Goal: Task Accomplishment & Management: Use online tool/utility

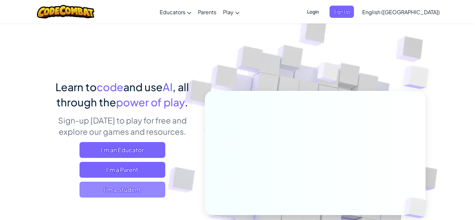
click at [146, 183] on span "I'm a Student" at bounding box center [122, 189] width 86 height 16
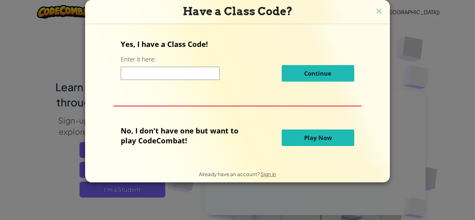
click at [167, 68] on input at bounding box center [170, 73] width 99 height 13
click at [317, 140] on span "Play Now" at bounding box center [318, 138] width 28 height 8
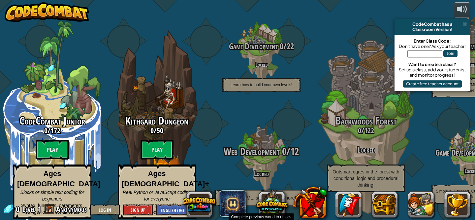
scroll to position [0, 0]
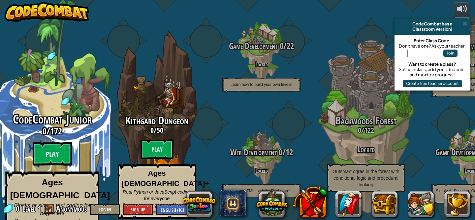
click at [60, 146] on btn "Play" at bounding box center [53, 154] width 40 height 24
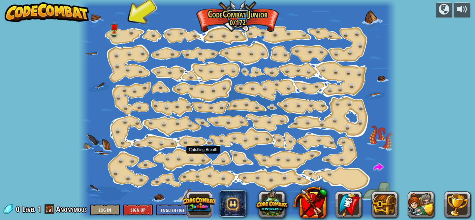
scroll to position [0, 0]
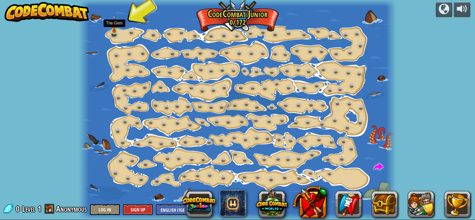
click at [114, 30] on img at bounding box center [113, 23] width 7 height 17
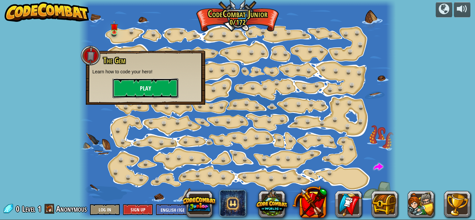
click at [142, 85] on button "Play" at bounding box center [145, 88] width 66 height 20
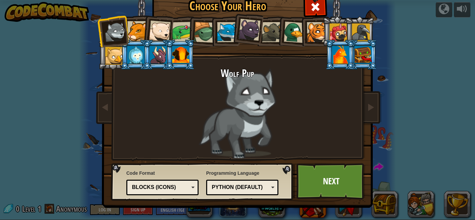
click at [136, 32] on div at bounding box center [137, 31] width 20 height 20
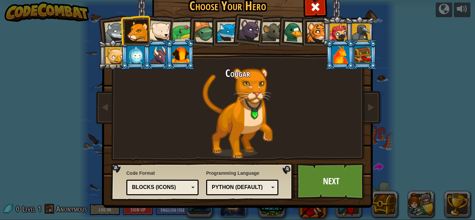
click at [172, 33] on li at bounding box center [158, 30] width 32 height 32
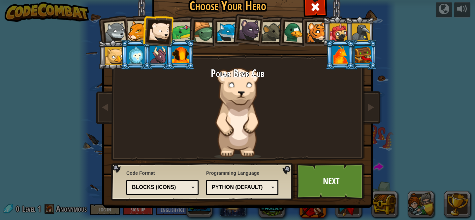
click at [178, 58] on div at bounding box center [180, 55] width 17 height 18
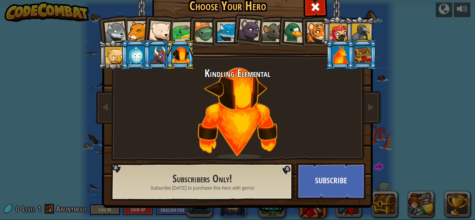
click at [149, 57] on li at bounding box center [158, 55] width 30 height 30
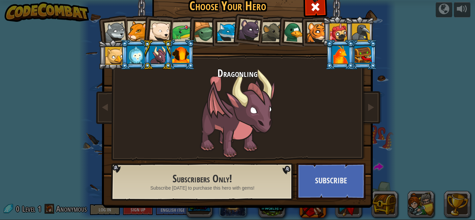
click at [125, 58] on li at bounding box center [135, 55] width 30 height 30
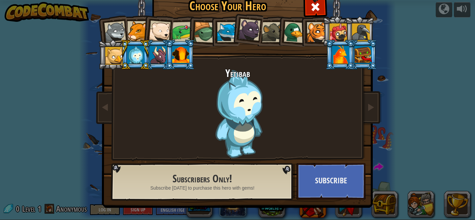
click at [118, 59] on div at bounding box center [114, 56] width 18 height 18
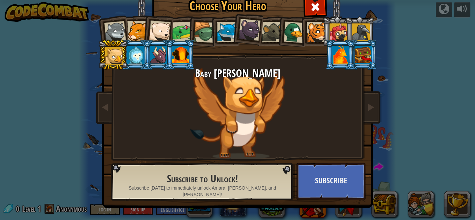
click at [334, 39] on div at bounding box center [339, 32] width 18 height 18
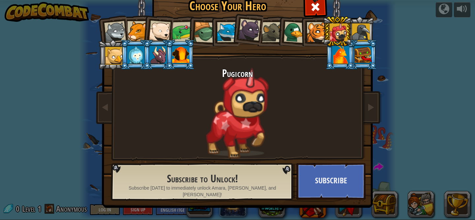
click at [354, 34] on div at bounding box center [361, 32] width 18 height 18
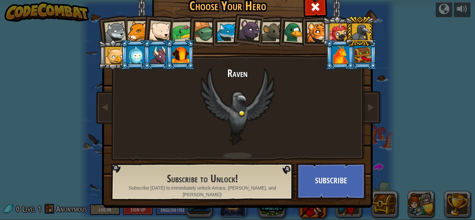
click at [175, 37] on div at bounding box center [182, 32] width 20 height 20
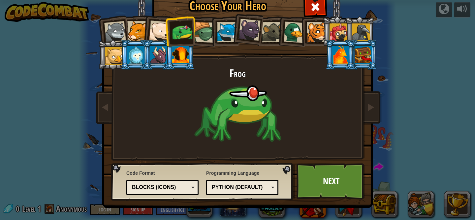
click at [205, 35] on div at bounding box center [204, 32] width 21 height 21
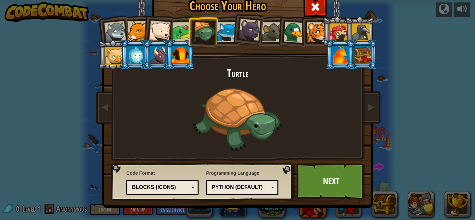
click at [227, 37] on div at bounding box center [227, 32] width 20 height 20
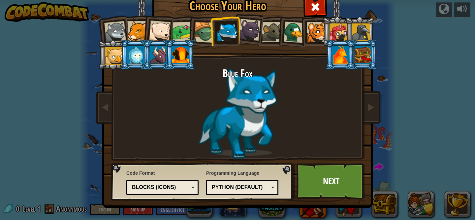
click at [252, 34] on div at bounding box center [249, 30] width 22 height 22
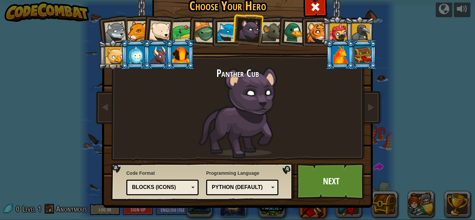
click at [269, 35] on div at bounding box center [272, 32] width 20 height 20
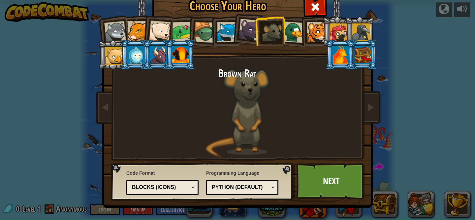
click at [287, 36] on div at bounding box center [294, 31] width 21 height 21
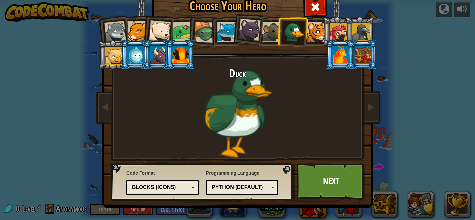
click at [327, 38] on li at bounding box center [337, 31] width 30 height 30
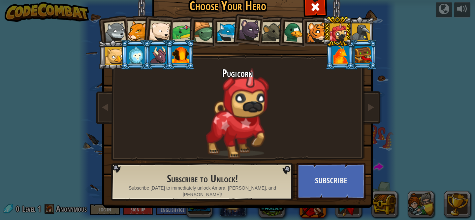
click at [161, 30] on div at bounding box center [160, 31] width 22 height 22
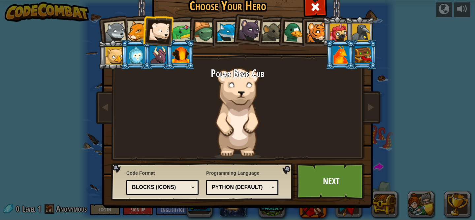
click at [114, 29] on div at bounding box center [115, 32] width 22 height 22
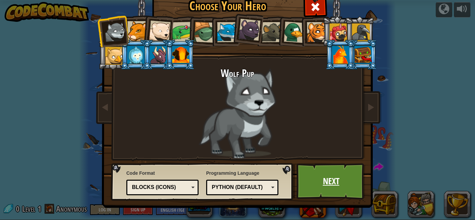
click at [332, 177] on link "Next" at bounding box center [331, 181] width 69 height 36
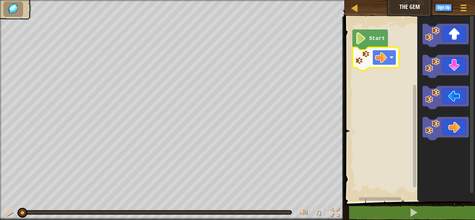
click at [380, 54] on image "Blockly Workspace" at bounding box center [381, 57] width 12 height 12
click at [368, 42] on icon "Blockly Workspace" at bounding box center [370, 40] width 35 height 20
click at [362, 42] on image "Blockly Workspace" at bounding box center [360, 38] width 11 height 12
click at [381, 82] on rect "Blockly Workspace" at bounding box center [409, 107] width 132 height 188
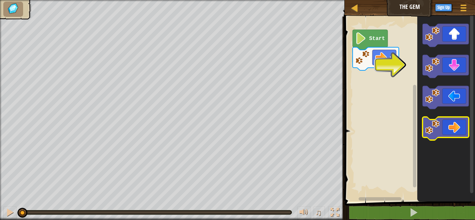
click at [460, 129] on icon "Blockly Workspace" at bounding box center [446, 128] width 46 height 23
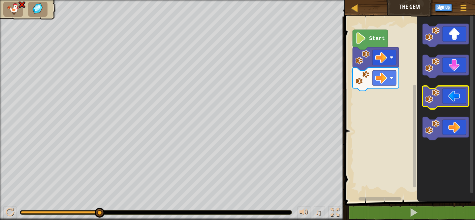
click at [453, 101] on icon "Blockly Workspace" at bounding box center [446, 97] width 46 height 23
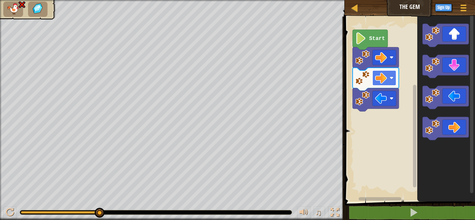
click at [393, 78] on rect "Blockly Workspace" at bounding box center [384, 77] width 24 height 15
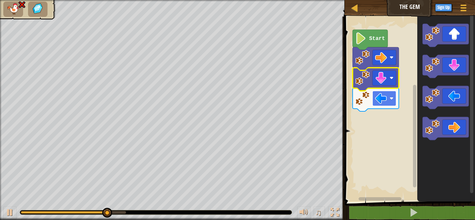
click at [394, 98] on rect "Blockly Workspace" at bounding box center [384, 98] width 24 height 15
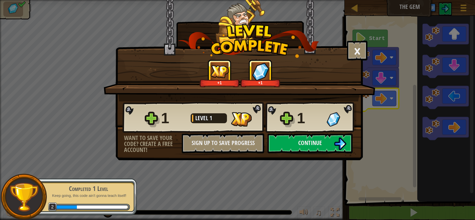
click at [318, 154] on div "× How fun was this level? +1 +1 Reticulating Splines... 1 Level 1 1 Want to sav…" at bounding box center [238, 80] width 247 height 160
click at [321, 138] on button "Continue" at bounding box center [309, 143] width 85 height 20
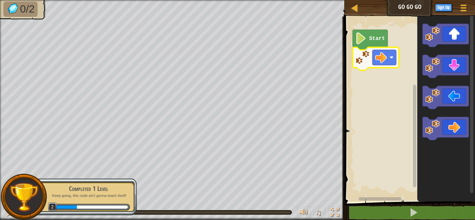
click at [393, 57] on image "Blockly Workspace" at bounding box center [392, 57] width 4 height 4
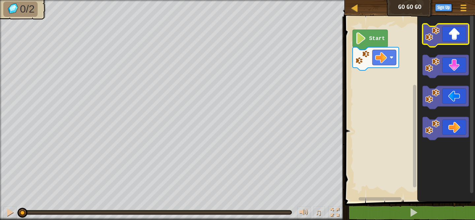
click at [449, 38] on icon "Blockly Workspace" at bounding box center [446, 35] width 46 height 23
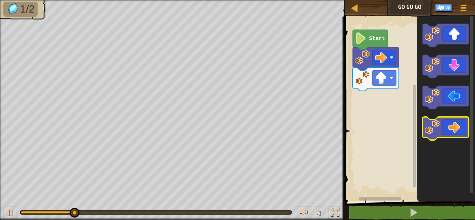
click at [447, 132] on icon "Blockly Workspace" at bounding box center [446, 128] width 46 height 23
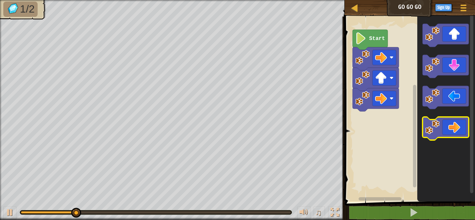
click at [447, 132] on icon "Blockly Workspace" at bounding box center [446, 128] width 46 height 23
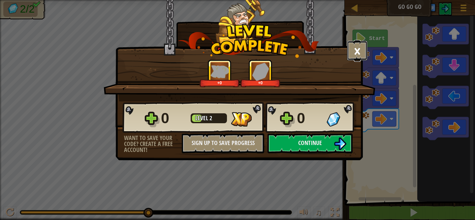
click at [362, 53] on button "×" at bounding box center [357, 51] width 20 height 20
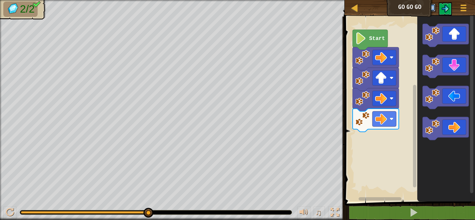
click at [434, 10] on button "Sign Up" at bounding box center [427, 8] width 17 height 8
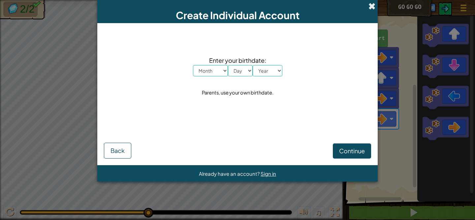
click at [374, 8] on span at bounding box center [371, 6] width 7 height 7
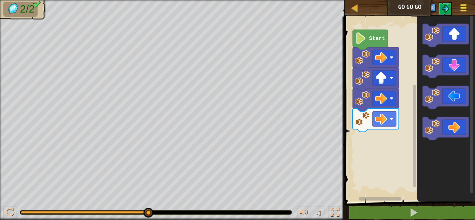
click at [462, 12] on div at bounding box center [463, 8] width 9 height 10
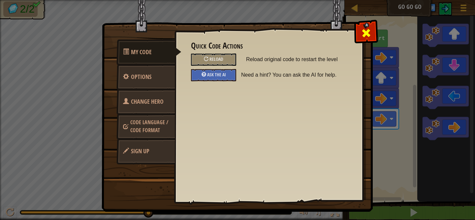
click at [362, 37] on span at bounding box center [366, 33] width 11 height 11
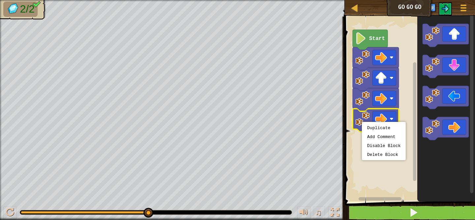
click at [360, 120] on image "Blockly Workspace" at bounding box center [362, 118] width 15 height 15
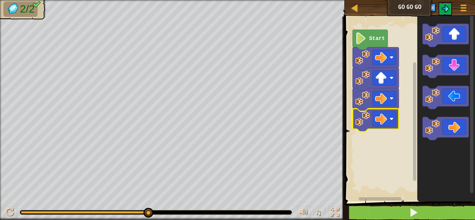
click at [377, 198] on rect "Blockly Workspace" at bounding box center [380, 198] width 43 height 3
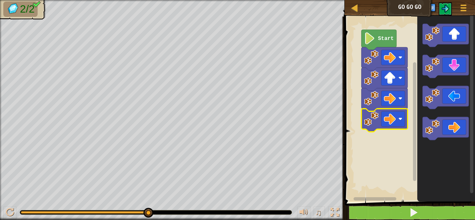
click at [372, 194] on div "Start" at bounding box center [409, 107] width 132 height 188
click at [356, 11] on div at bounding box center [354, 8] width 8 height 8
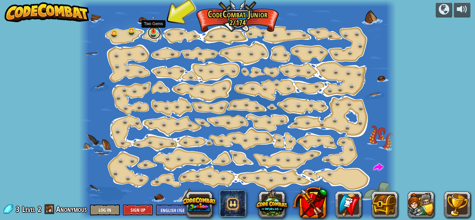
click at [152, 35] on link at bounding box center [154, 32] width 13 height 13
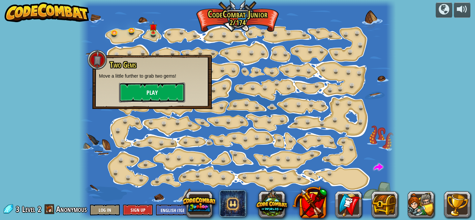
click at [161, 94] on button "Play" at bounding box center [152, 92] width 66 height 20
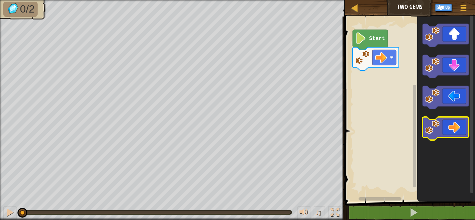
click at [451, 122] on icon "Blockly Workspace" at bounding box center [446, 128] width 46 height 23
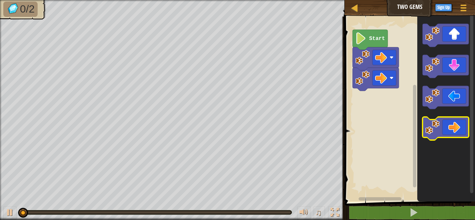
click at [451, 122] on icon "Blockly Workspace" at bounding box center [446, 128] width 46 height 23
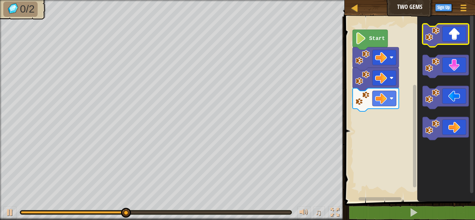
click at [455, 38] on icon "Blockly Workspace" at bounding box center [446, 35] width 46 height 23
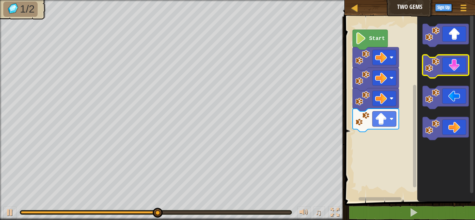
click at [454, 63] on icon "Blockly Workspace" at bounding box center [446, 66] width 46 height 23
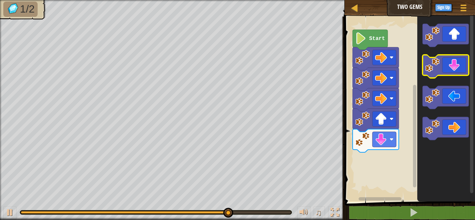
click at [454, 62] on icon "Blockly Workspace" at bounding box center [446, 66] width 46 height 23
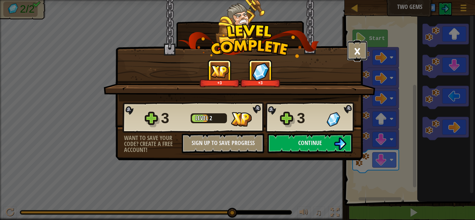
click at [357, 53] on button "×" at bounding box center [357, 51] width 20 height 20
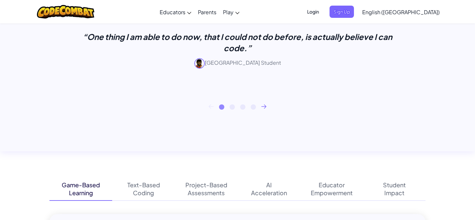
scroll to position [294, 0]
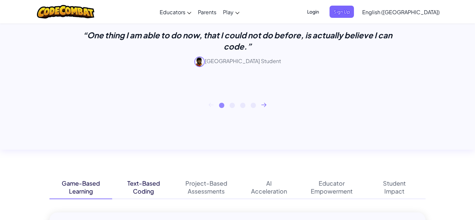
click at [153, 183] on div "Text-Based" at bounding box center [143, 183] width 33 height 8
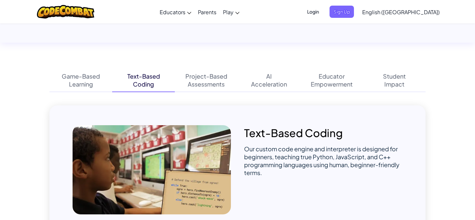
scroll to position [401, 0]
click at [78, 76] on div "Game-Based" at bounding box center [81, 77] width 38 height 8
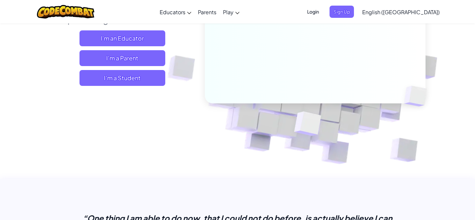
scroll to position [0, 0]
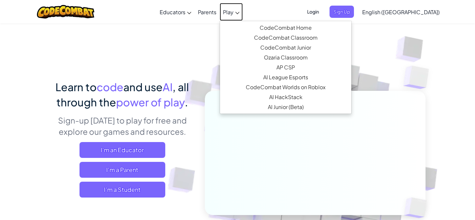
click at [234, 10] on span "Play" at bounding box center [228, 12] width 11 height 7
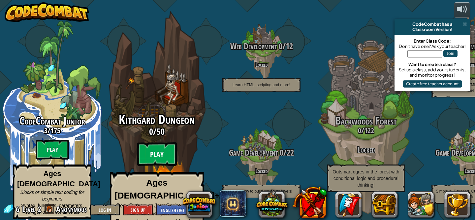
click at [162, 150] on btn "Play" at bounding box center [157, 154] width 40 height 24
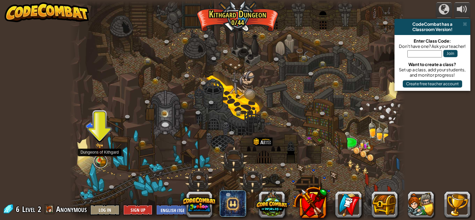
click at [106, 159] on link at bounding box center [100, 160] width 13 height 13
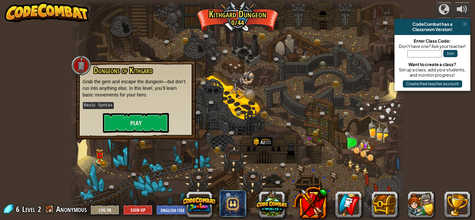
click at [109, 102] on kbd "Basic Syntax" at bounding box center [98, 105] width 31 height 7
click at [142, 117] on button "Play" at bounding box center [136, 123] width 66 height 20
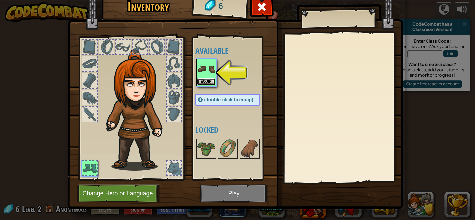
click at [206, 79] on button "Equip" at bounding box center [206, 81] width 18 height 7
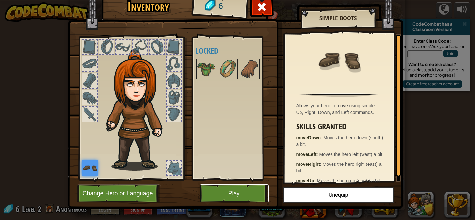
click at [232, 188] on button "Play" at bounding box center [234, 193] width 69 height 18
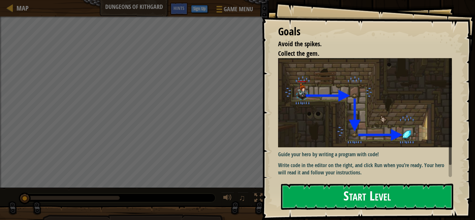
click at [342, 187] on button "Start Level" at bounding box center [367, 196] width 172 height 26
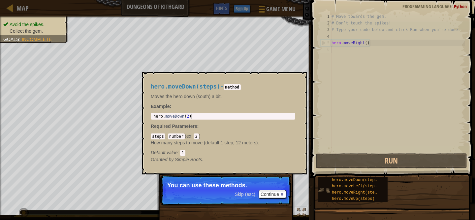
click at [324, 189] on img at bounding box center [324, 190] width 13 height 13
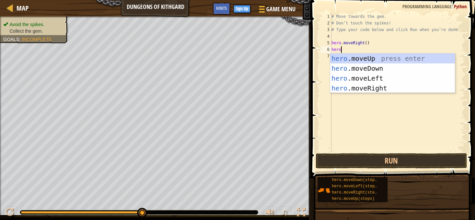
scroll to position [3, 1]
type textarea "hero.m"
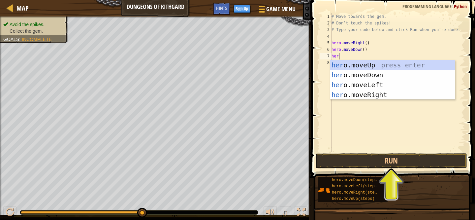
scroll to position [3, 0]
type textarea "hero"
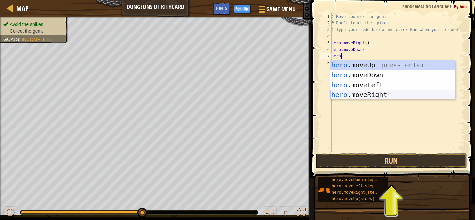
click at [356, 98] on div "hero .moveUp press enter hero .moveDown press enter hero .moveLeft press enter …" at bounding box center [392, 89] width 125 height 59
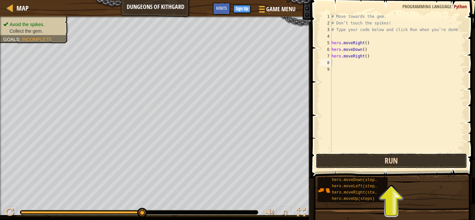
click at [379, 157] on button "Run" at bounding box center [391, 160] width 151 height 15
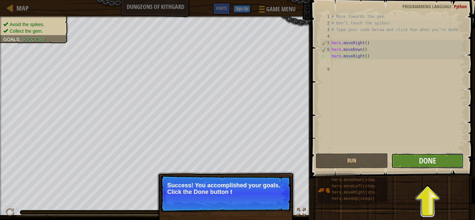
click at [430, 166] on button "Done" at bounding box center [427, 160] width 72 height 15
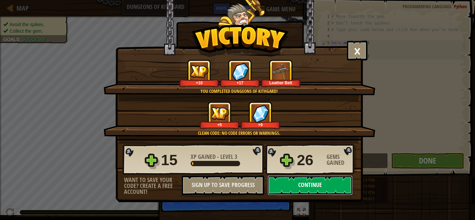
click at [295, 180] on button "Continue" at bounding box center [309, 185] width 85 height 20
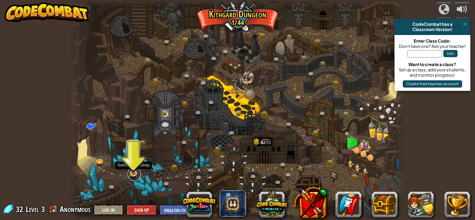
click at [135, 174] on link at bounding box center [134, 173] width 13 height 13
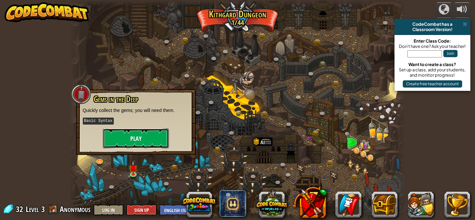
click at [147, 137] on button "Play" at bounding box center [136, 138] width 66 height 20
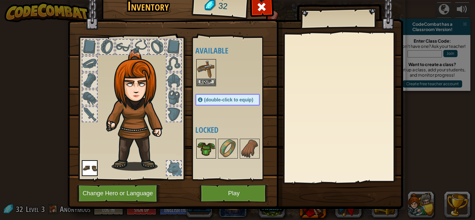
click at [204, 147] on img at bounding box center [206, 148] width 18 height 18
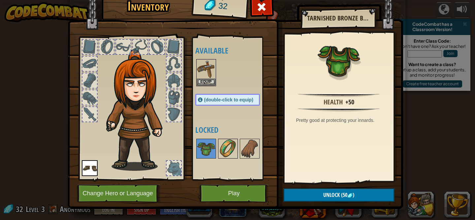
click at [225, 151] on img at bounding box center [228, 148] width 18 height 18
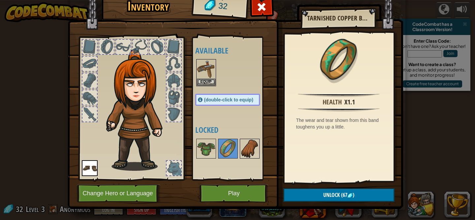
click at [240, 149] on div at bounding box center [250, 149] width 20 height 20
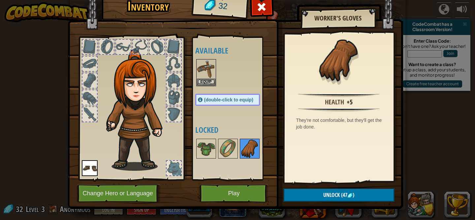
click at [244, 148] on img at bounding box center [249, 148] width 18 height 18
click at [205, 81] on button "Equip" at bounding box center [206, 81] width 18 height 7
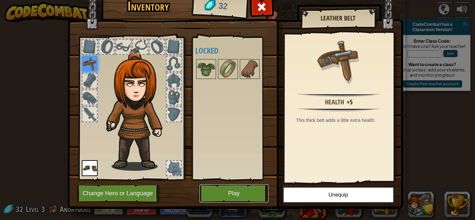
click at [245, 194] on button "Play" at bounding box center [234, 193] width 69 height 18
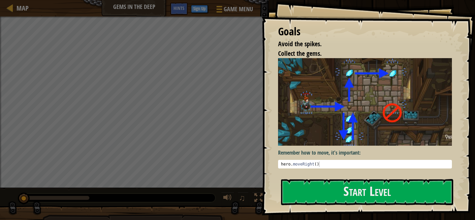
click at [365, 119] on img at bounding box center [365, 101] width 174 height 87
type textarea "hero.moveRight()"
click at [320, 163] on div "hero . moveRight ( )" at bounding box center [365, 169] width 171 height 16
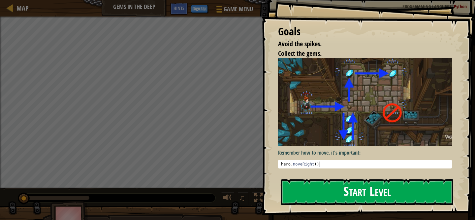
click at [338, 180] on button "Start Level" at bounding box center [367, 192] width 172 height 26
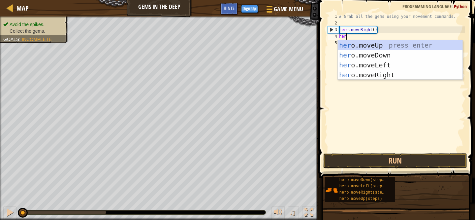
scroll to position [3, 0]
type textarea "hero"
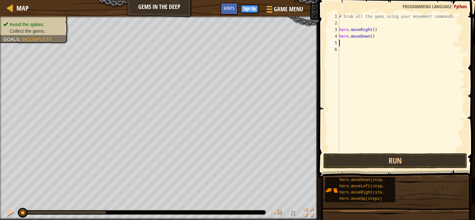
type textarea "h"
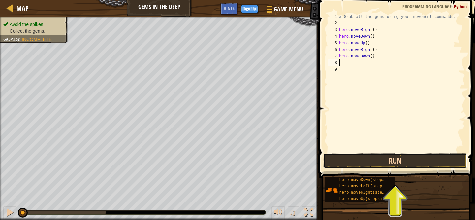
click at [377, 160] on button "Run" at bounding box center [395, 160] width 144 height 15
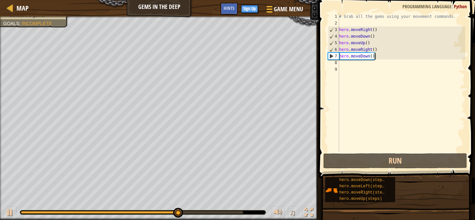
click at [375, 56] on div "# Grab all the gems using your movement commands. hero . moveRight ( ) hero . m…" at bounding box center [401, 89] width 127 height 152
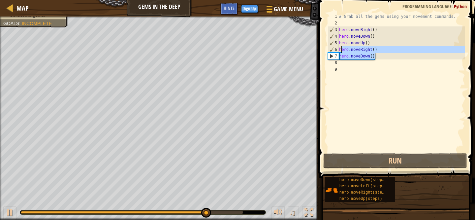
drag, startPoint x: 375, startPoint y: 56, endPoint x: 340, endPoint y: 48, distance: 35.6
click at [340, 48] on div "# Grab all the gems using your movement commands. hero . moveRight ( ) hero . m…" at bounding box center [401, 89] width 127 height 152
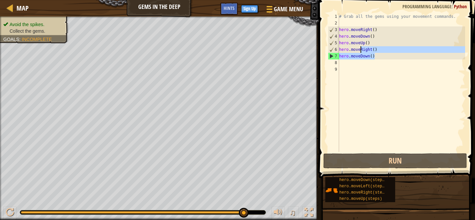
drag, startPoint x: 382, startPoint y: 56, endPoint x: 362, endPoint y: 50, distance: 21.3
click at [362, 50] on div "# Grab all the gems using your movement commands. hero . moveRight ( ) hero . m…" at bounding box center [401, 89] width 127 height 152
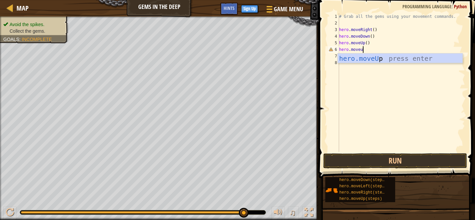
scroll to position [3, 2]
type textarea "hero.moveup"
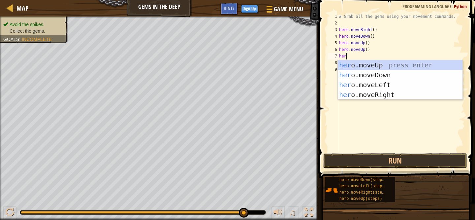
scroll to position [3, 0]
type textarea "hero"
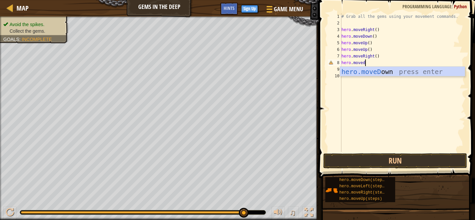
type textarea "hero.movedow"
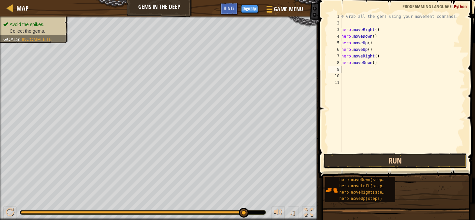
click at [394, 163] on button "Run" at bounding box center [395, 160] width 144 height 15
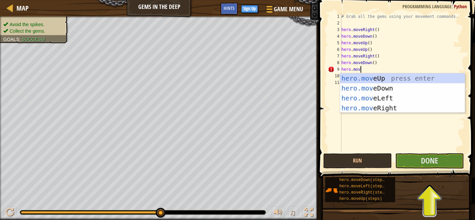
scroll to position [3, 1]
type textarea "hero.move"
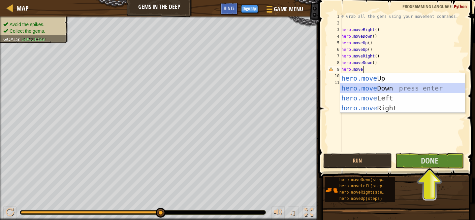
click at [386, 92] on div "hero.move Up press enter hero.move Down press enter hero.move Left press enter …" at bounding box center [402, 102] width 125 height 59
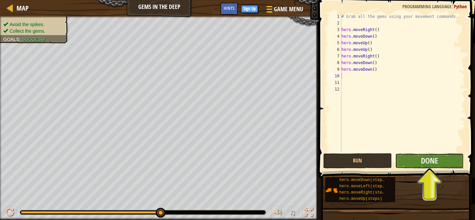
click at [431, 166] on button "Done" at bounding box center [429, 160] width 69 height 15
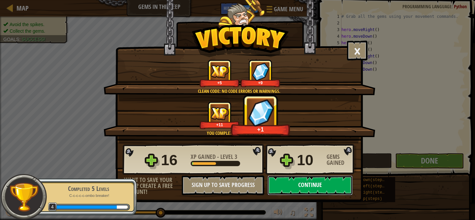
click at [314, 183] on button "Continue" at bounding box center [309, 185] width 85 height 20
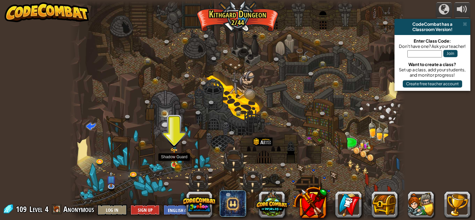
click at [174, 165] on img at bounding box center [174, 156] width 8 height 18
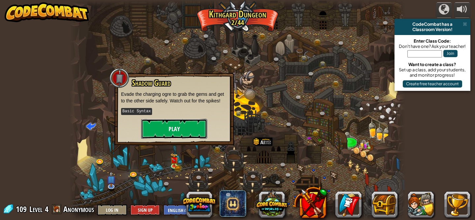
click at [169, 127] on button "Play" at bounding box center [174, 129] width 66 height 20
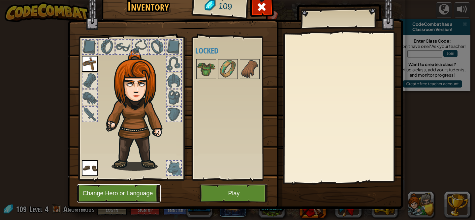
click at [135, 193] on button "Change Hero or Language" at bounding box center [119, 193] width 84 height 18
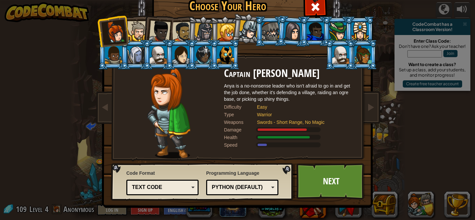
click at [140, 30] on div at bounding box center [137, 31] width 20 height 20
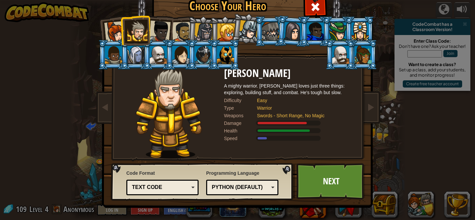
click at [153, 30] on div at bounding box center [160, 31] width 22 height 22
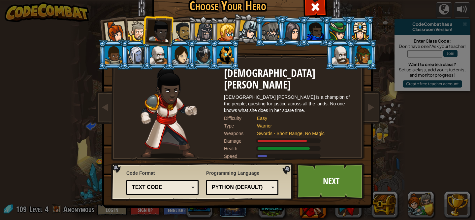
click at [174, 34] on div at bounding box center [182, 32] width 20 height 20
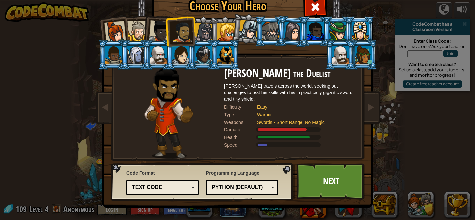
click at [197, 34] on div at bounding box center [203, 32] width 19 height 19
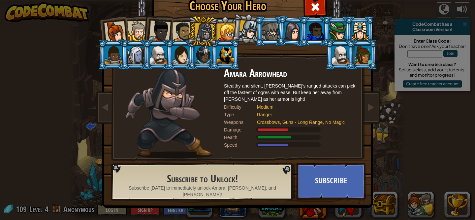
click at [174, 30] on div at bounding box center [182, 32] width 20 height 20
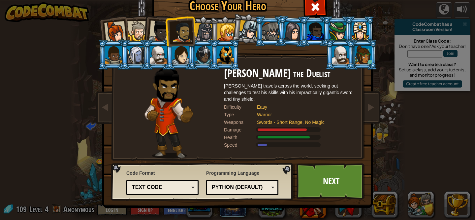
click at [142, 27] on div at bounding box center [137, 31] width 20 height 20
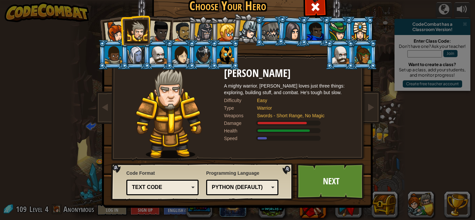
click at [173, 183] on div "Text code" at bounding box center [163, 187] width 64 height 10
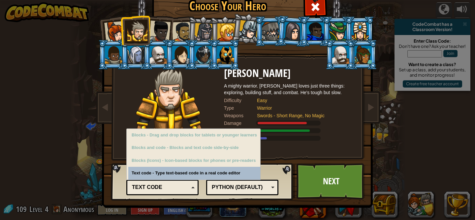
click at [174, 186] on div "Text code" at bounding box center [160, 187] width 57 height 8
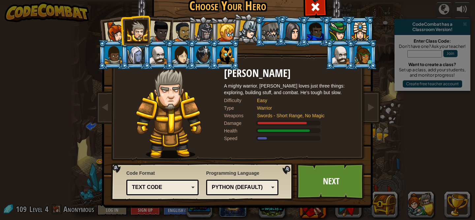
click at [254, 188] on div "Python (Default)" at bounding box center [240, 187] width 57 height 8
click at [319, 192] on link "Next" at bounding box center [331, 181] width 69 height 36
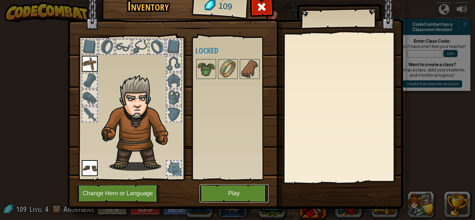
click at [248, 191] on button "Play" at bounding box center [234, 193] width 69 height 18
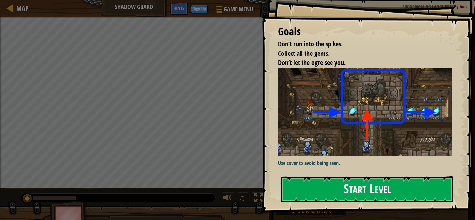
click at [357, 118] on div "Goals Don’t run into the spikes. Collect all the gems. Don’t let the ogre see y…" at bounding box center [368, 106] width 213 height 212
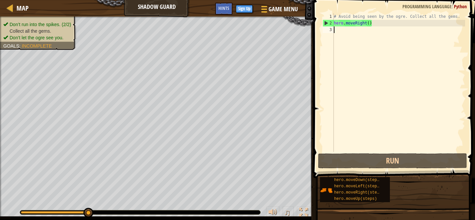
scroll to position [3, 0]
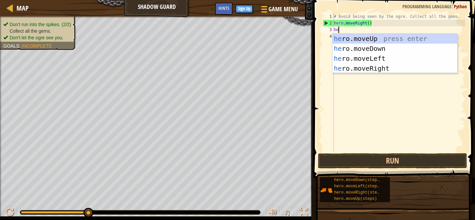
type textarea "her"
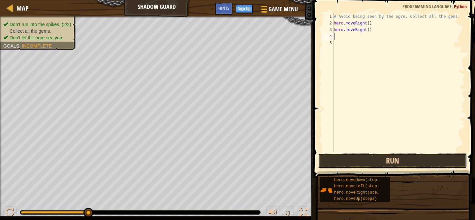
click at [396, 160] on button "Run" at bounding box center [392, 160] width 149 height 15
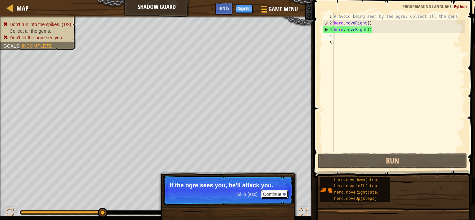
click at [272, 193] on button "Continue" at bounding box center [274, 194] width 27 height 9
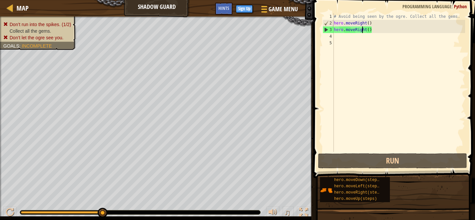
click at [362, 29] on div "# Avoid being seen by the ogre. Collect all the gems. hero . moveRight ( ) hero…" at bounding box center [398, 89] width 133 height 152
click at [367, 32] on div "# Avoid being seen by the ogre. Collect all the gems. hero . moveRight ( ) hero…" at bounding box center [398, 82] width 133 height 139
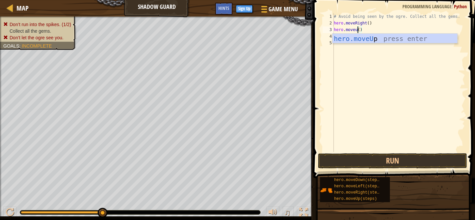
type textarea "hero.moveUp"
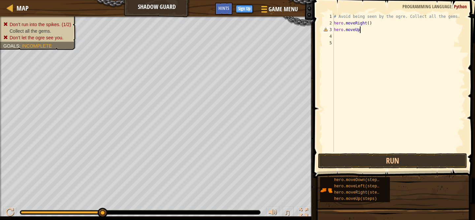
click at [352, 37] on div "# Avoid being seen by the ogre. Collect all the gems. hero . moveRight ( ) hero…" at bounding box center [398, 89] width 133 height 152
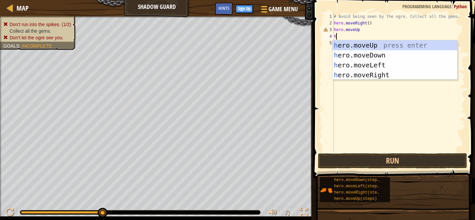
type textarea "he"
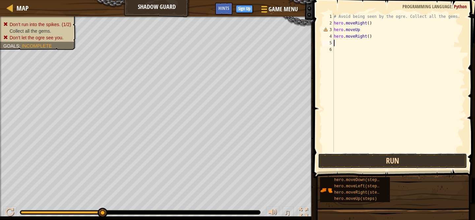
click at [379, 158] on button "Run" at bounding box center [392, 160] width 149 height 15
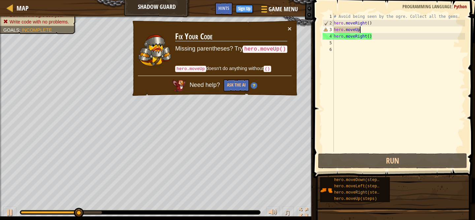
click at [364, 31] on div "# Avoid being seen by the ogre. Collect all the gems. hero . moveRight ( ) hero…" at bounding box center [398, 89] width 133 height 152
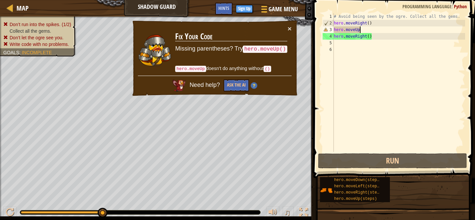
type textarea "hero.moveUp()"
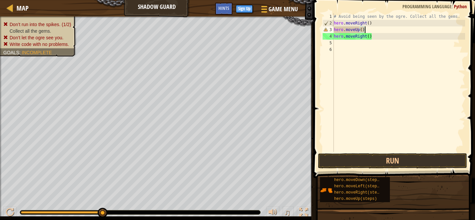
scroll to position [3, 2]
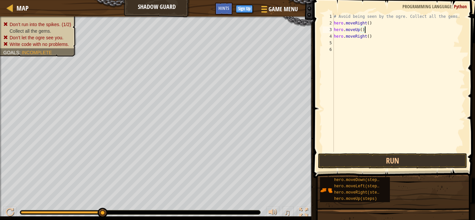
click at [362, 44] on div "# Avoid being seen by the ogre. Collect all the gems. hero . moveRight ( ) hero…" at bounding box center [398, 89] width 133 height 152
click at [401, 162] on button "Run" at bounding box center [392, 160] width 149 height 15
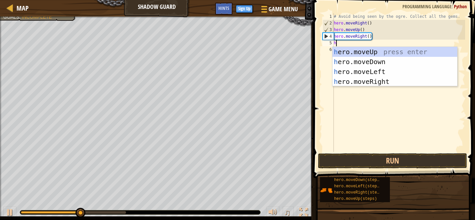
type textarea "he"
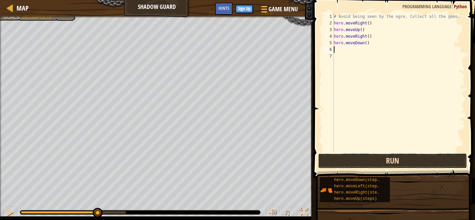
click at [414, 164] on button "Run" at bounding box center [392, 160] width 149 height 15
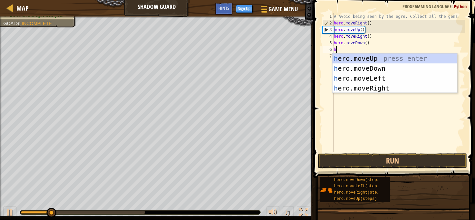
type textarea "he"
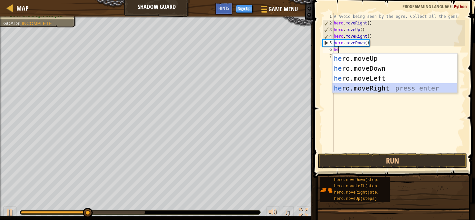
click at [372, 88] on div "he ro.moveUp press enter he ro.moveDown press enter he ro.moveLeft press enter …" at bounding box center [394, 82] width 125 height 59
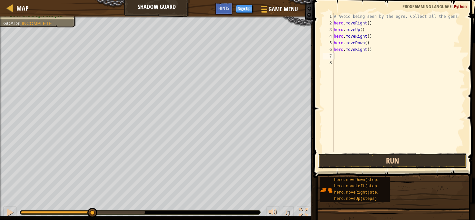
click at [380, 154] on button "Run" at bounding box center [392, 160] width 149 height 15
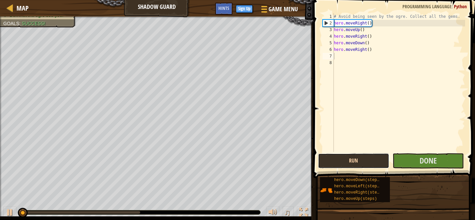
click at [381, 165] on button "Run" at bounding box center [353, 160] width 71 height 15
click at [372, 158] on button "Run" at bounding box center [353, 160] width 71 height 15
